Goal: Transaction & Acquisition: Download file/media

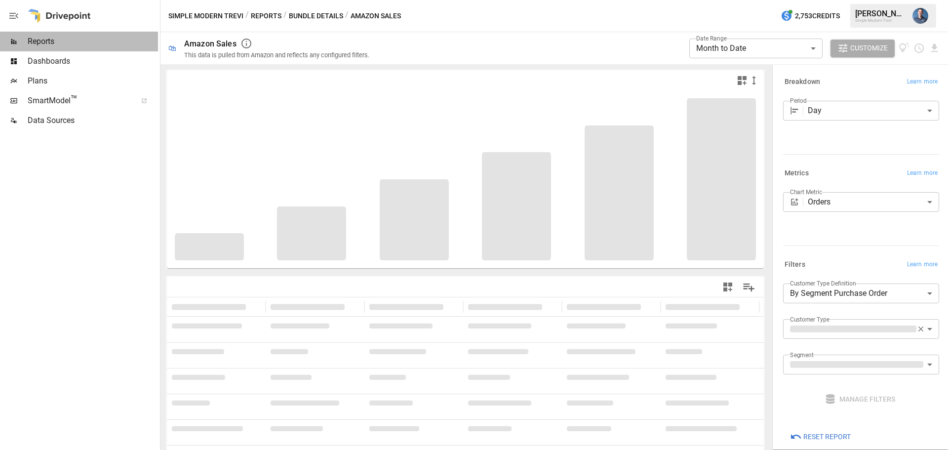
click at [47, 48] on div "Reports" at bounding box center [79, 42] width 158 height 20
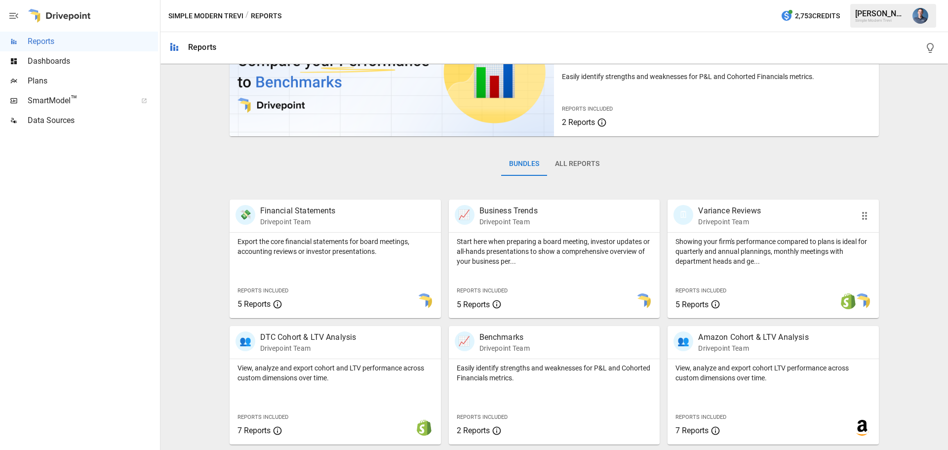
scroll to position [189, 0]
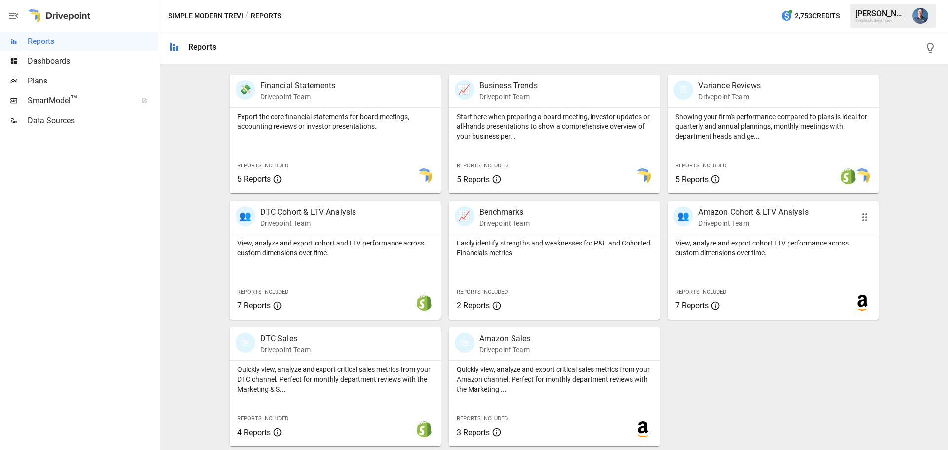
click at [746, 253] on p "View, analyze and export cohort LTV performance across custom dimensions over t…" at bounding box center [772, 248] width 195 height 20
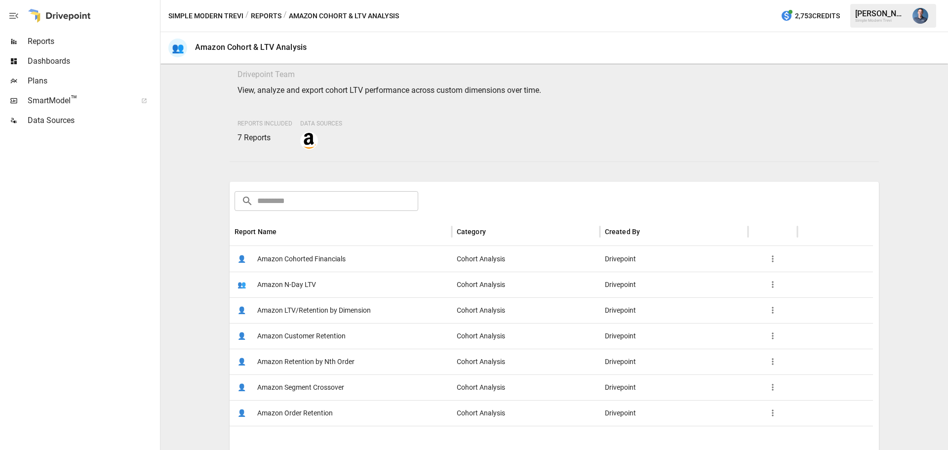
scroll to position [49, 0]
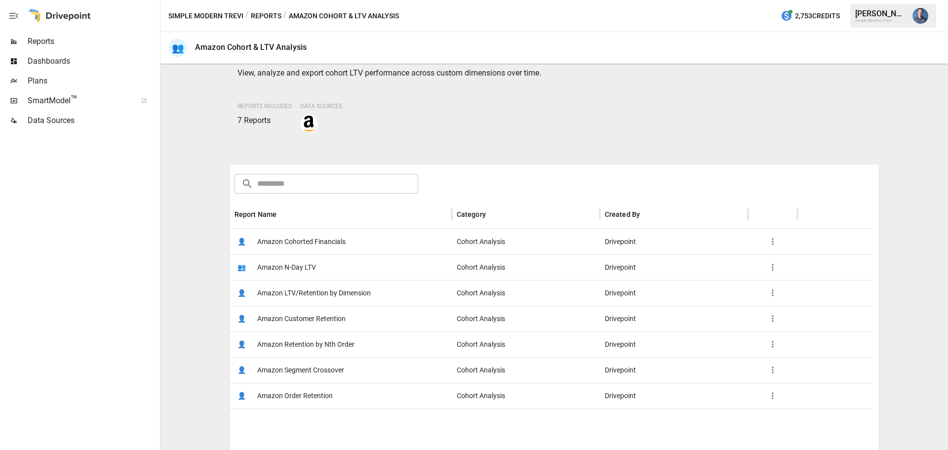
click at [307, 290] on span "Amazon LTV/Retention by Dimension" at bounding box center [314, 292] width 114 height 25
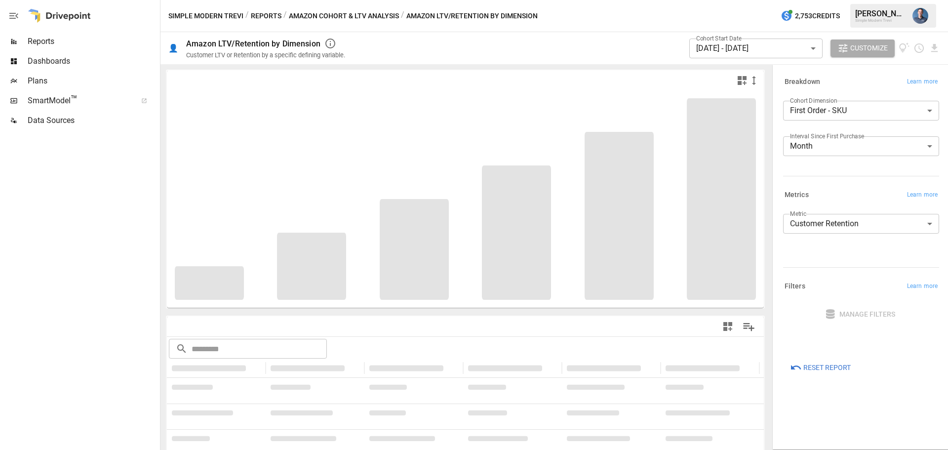
click at [836, 0] on body "**********" at bounding box center [474, 0] width 948 height 0
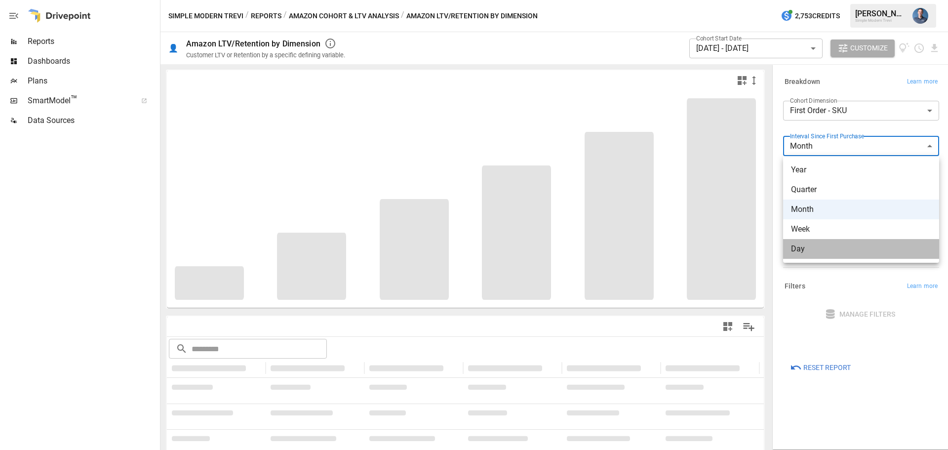
click at [822, 253] on span "Day" at bounding box center [861, 249] width 140 height 12
type input "***"
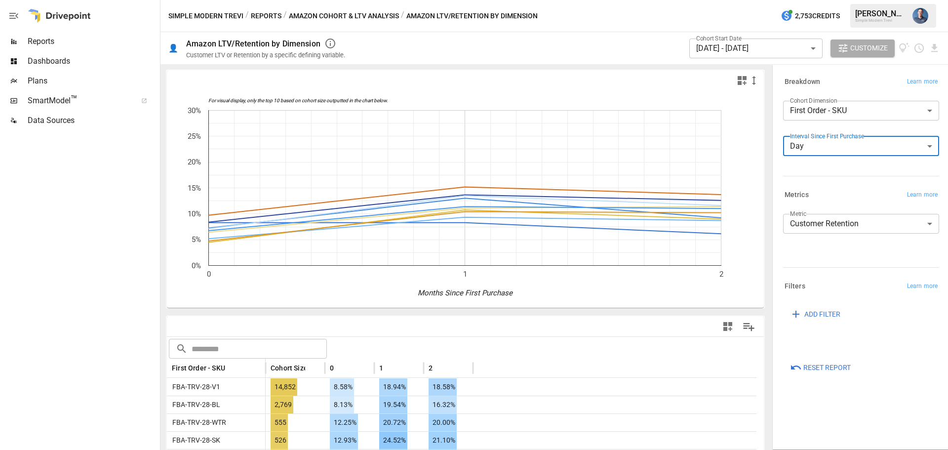
click at [831, 177] on div "**********" at bounding box center [859, 127] width 160 height 113
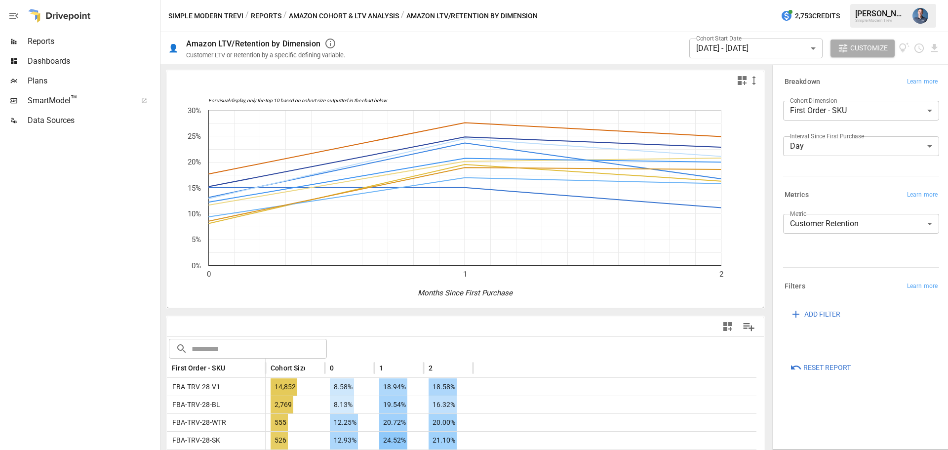
click at [768, 0] on body "Reports Dashboards Plans SmartModel ™ Data Sources Simple Modern Trevi / Report…" at bounding box center [474, 0] width 948 height 0
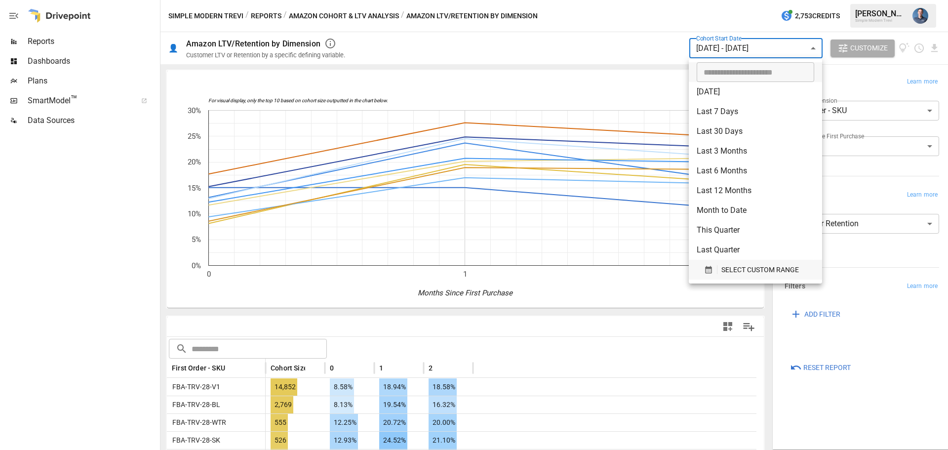
click at [740, 265] on span "SELECT CUSTOM RANGE" at bounding box center [760, 270] width 78 height 12
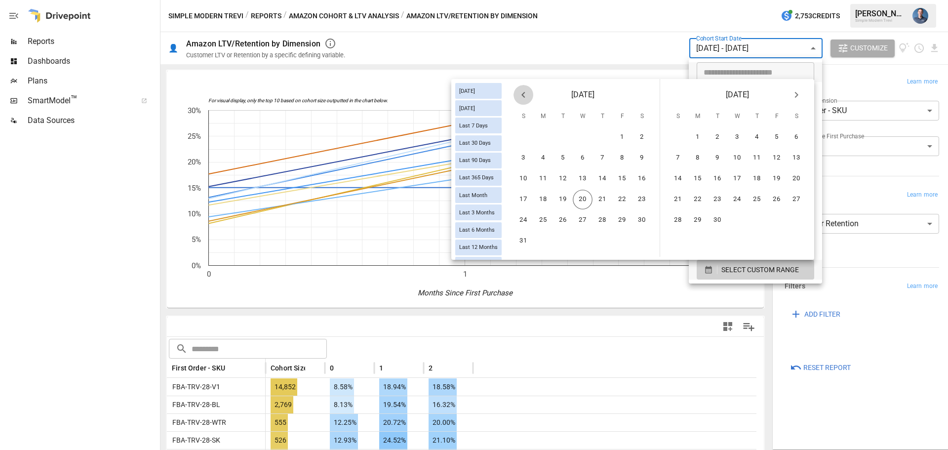
click at [520, 98] on icon "Previous month" at bounding box center [523, 95] width 12 height 12
click at [528, 200] on button "20" at bounding box center [523, 200] width 20 height 20
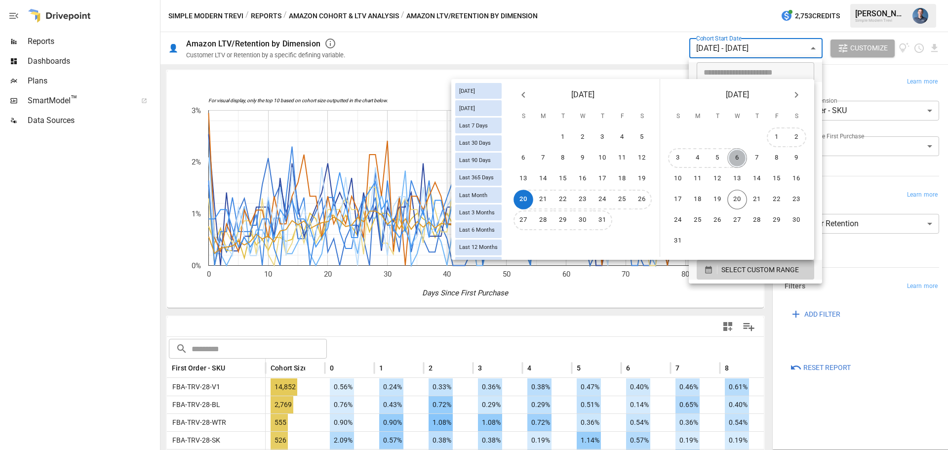
click at [732, 158] on button "6" at bounding box center [737, 158] width 20 height 20
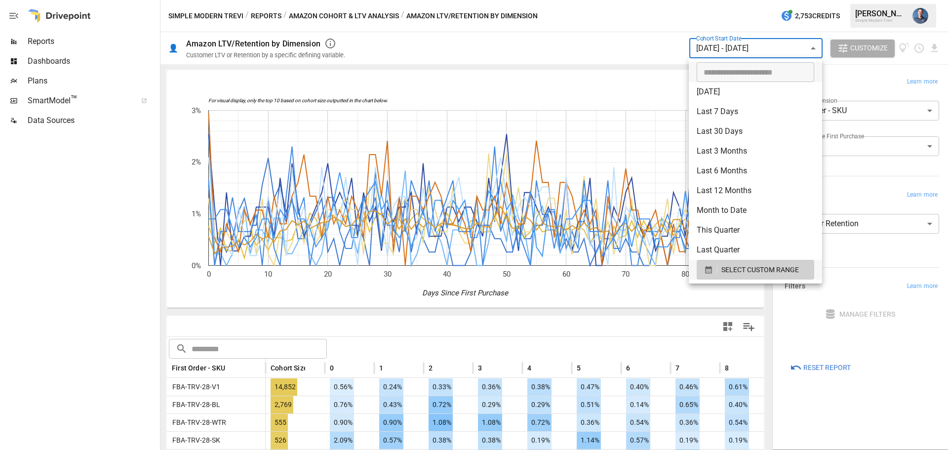
click at [924, 379] on div at bounding box center [474, 225] width 948 height 450
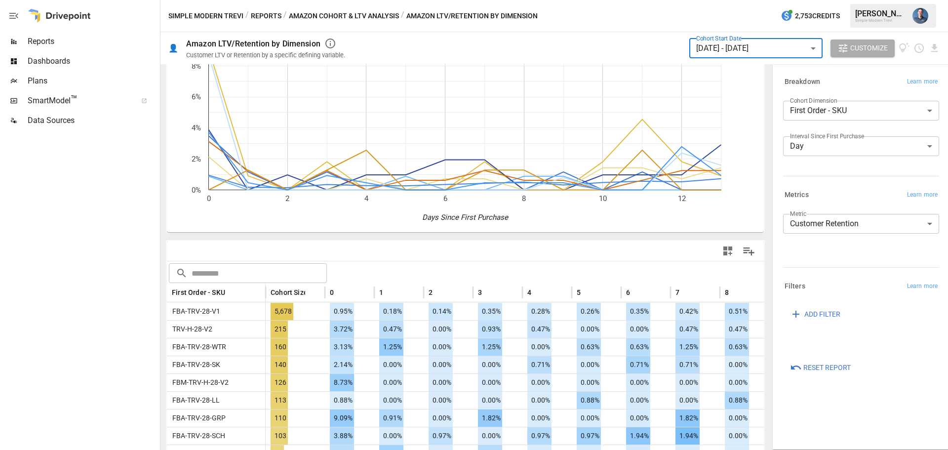
scroll to position [49, 0]
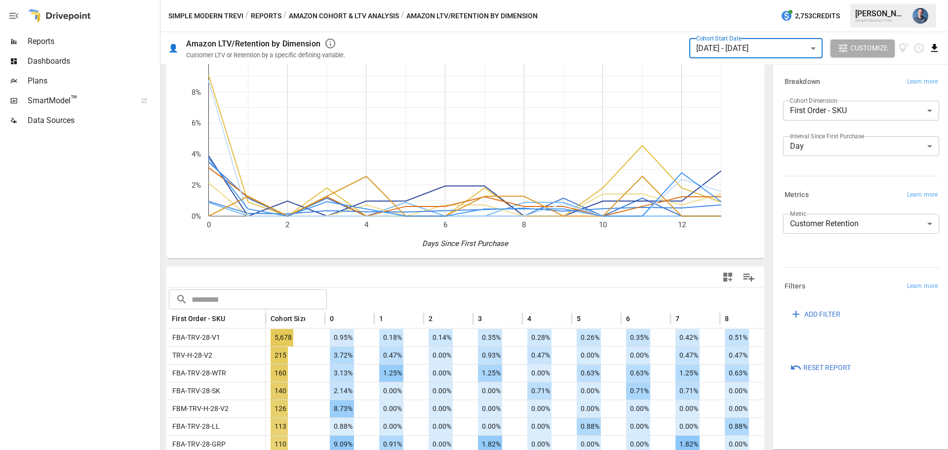
click at [935, 51] on icon "Download report" at bounding box center [934, 47] width 11 height 11
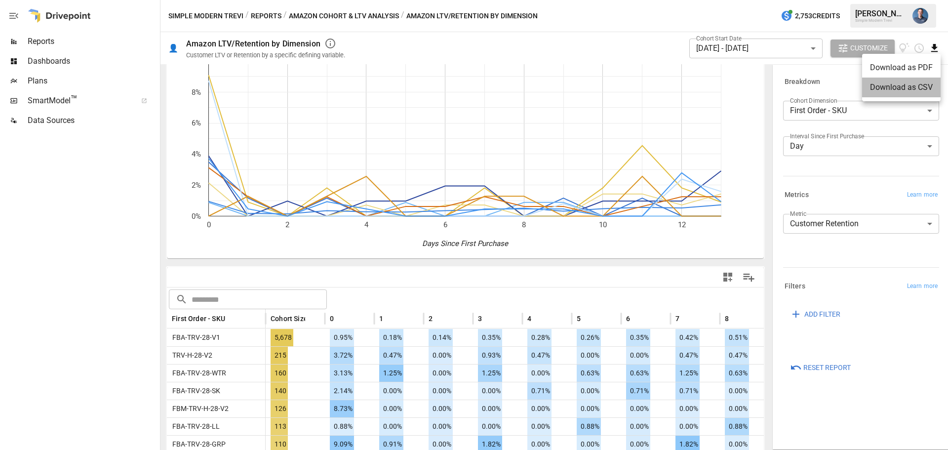
click at [883, 82] on li "Download as CSV" at bounding box center [901, 88] width 78 height 20
